Goal: Find specific page/section: Find specific page/section

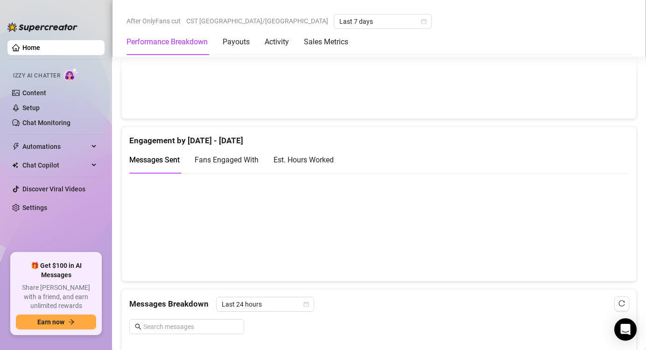
scroll to position [559, 0]
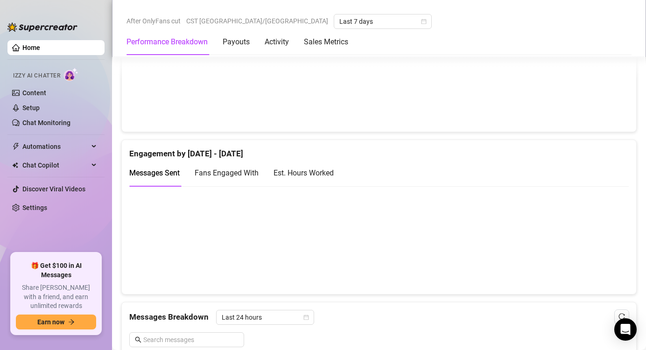
click at [311, 177] on div "Est. Hours Worked" at bounding box center [304, 173] width 60 height 27
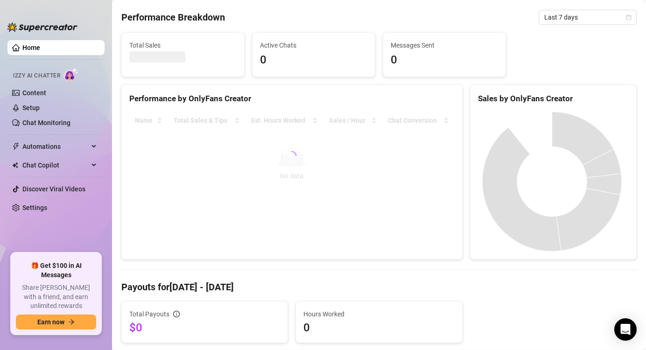
scroll to position [88, 0]
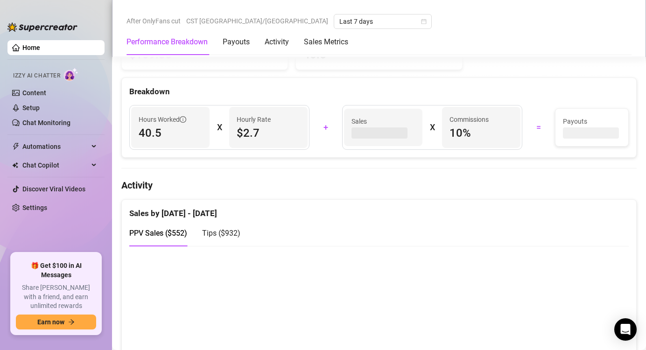
scroll to position [344, 0]
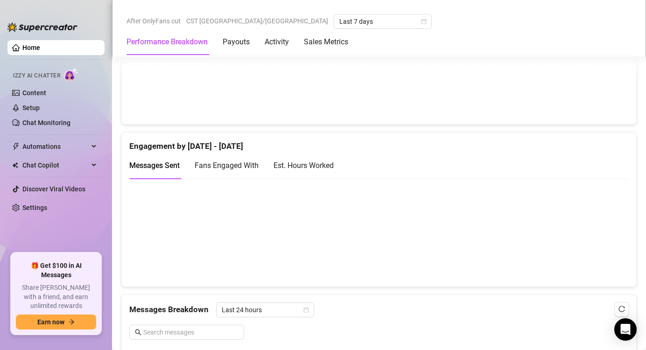
scroll to position [576, 0]
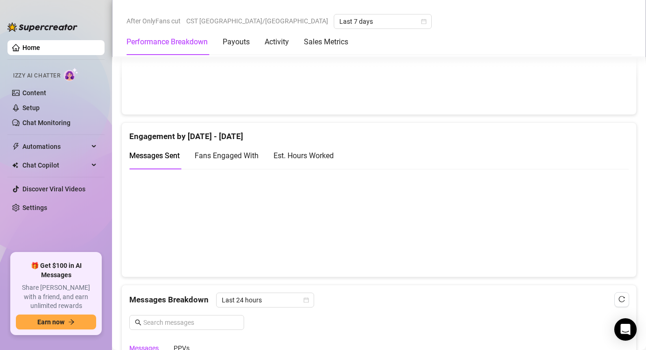
click at [323, 154] on div "Est. Hours Worked" at bounding box center [304, 156] width 60 height 12
